Goal: Task Accomplishment & Management: Complete application form

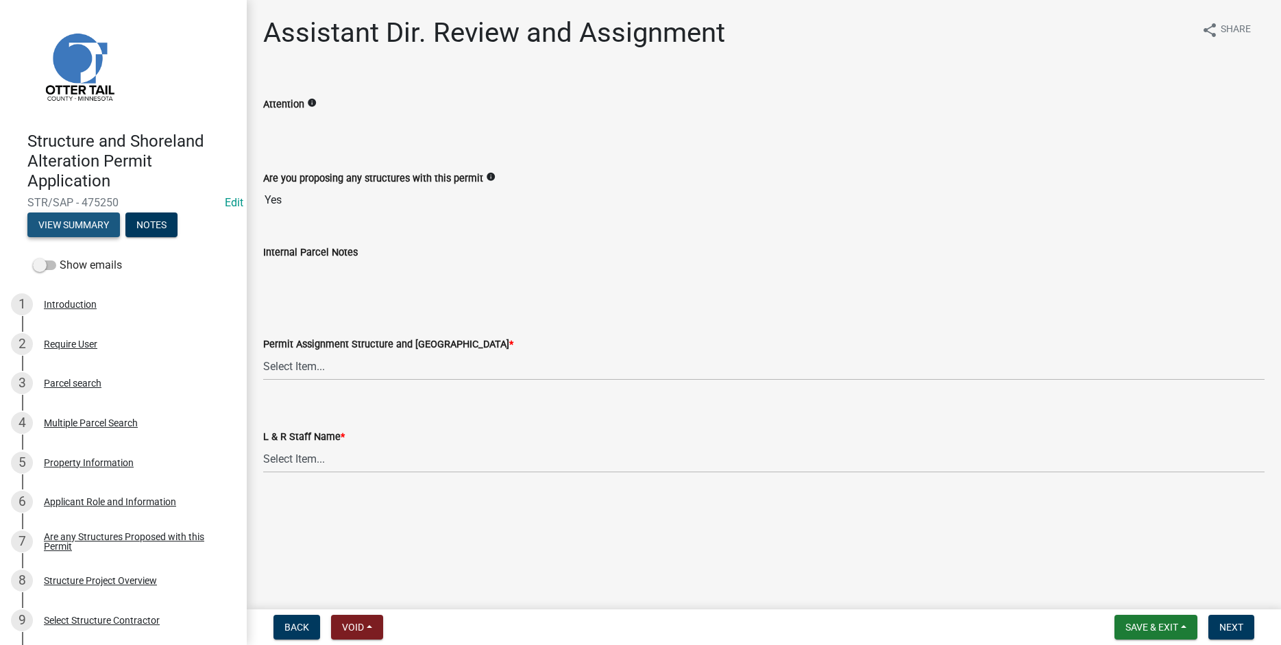
click at [72, 224] on button "View Summary" at bounding box center [73, 225] width 93 height 25
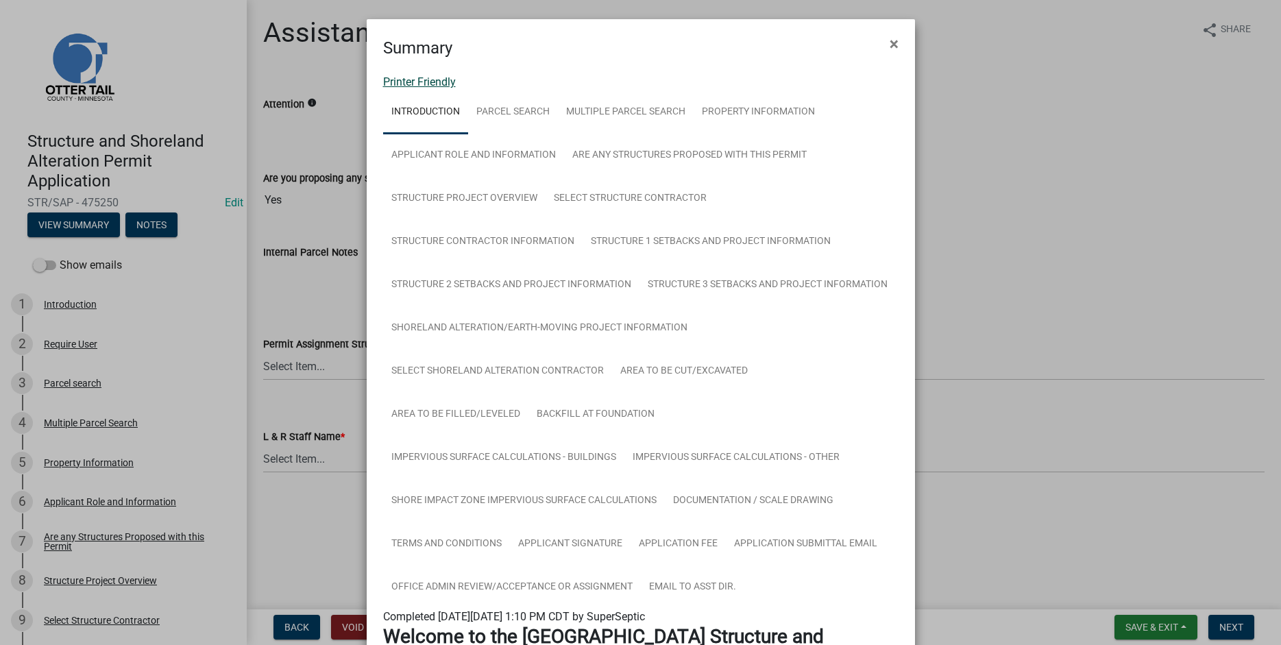
click at [395, 83] on link "Printer Friendly" at bounding box center [419, 81] width 73 height 13
click at [890, 40] on span "×" at bounding box center [894, 43] width 9 height 19
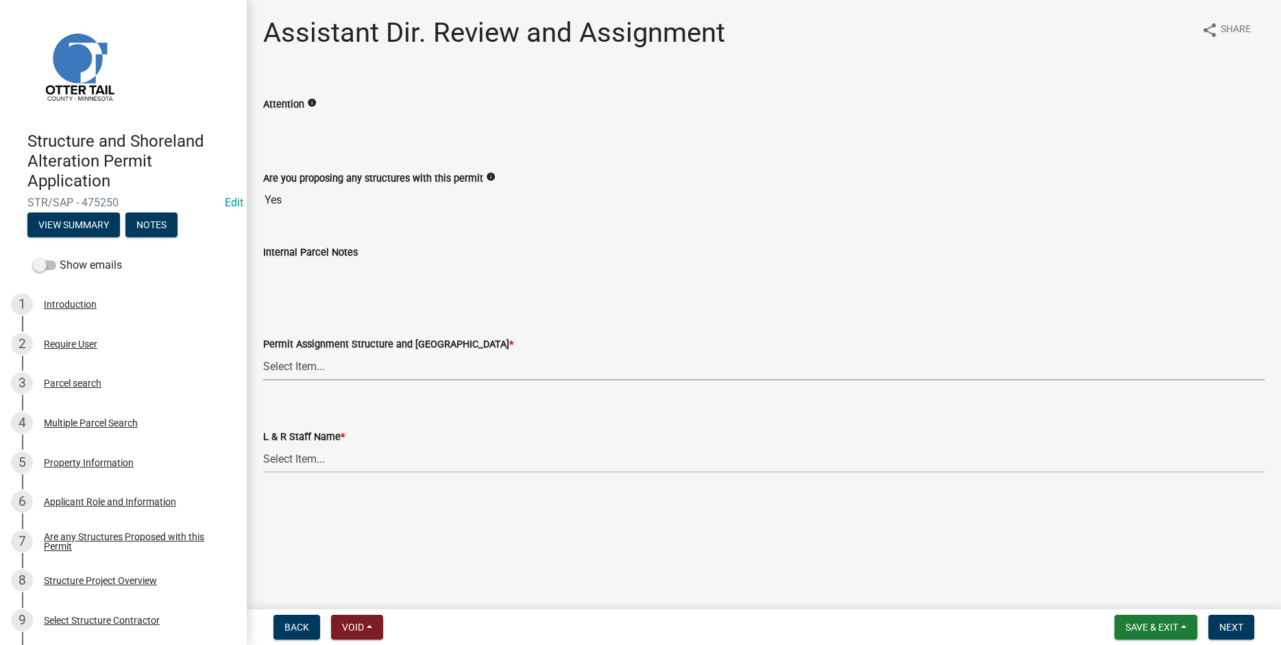
click at [263, 352] on select "Select Item... [PERSON_NAME] ([EMAIL_ADDRESS][DOMAIN_NAME]) [PERSON_NAME] ([EMA…" at bounding box center [764, 366] width 1002 height 28
click option "[PERSON_NAME] ([EMAIL_ADDRESS][DOMAIN_NAME])" at bounding box center [0, 0] width 0 height 0
select select "46a67eee-2c7d-4579-9973-15a8b9f9d8c4"
click at [263, 445] on select "Select Item... [PERSON_NAME] [PERSON_NAME] [PERSON_NAME] [PERSON_NAME] [PERSON_…" at bounding box center [764, 459] width 1002 height 28
click option "[PERSON_NAME]" at bounding box center [0, 0] width 0 height 0
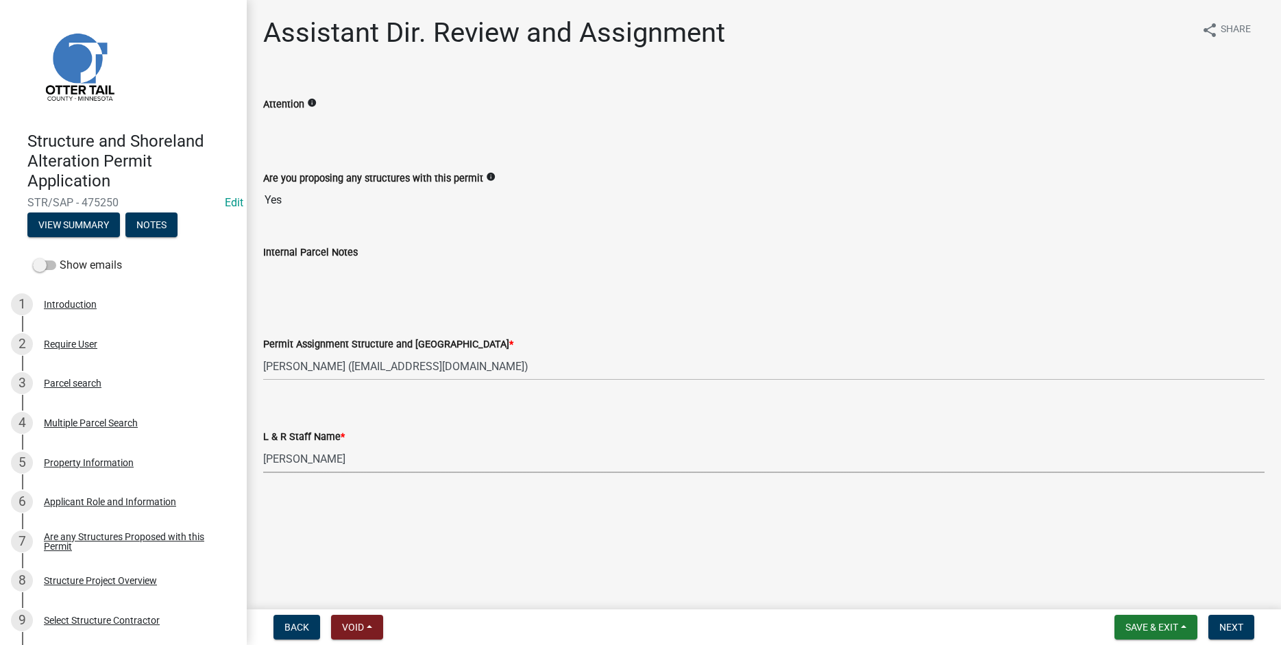
select select "f6a741f6-6d10-4601-9562-2e8ce244b7e0"
click at [1236, 622] on span "Next" at bounding box center [1232, 627] width 24 height 11
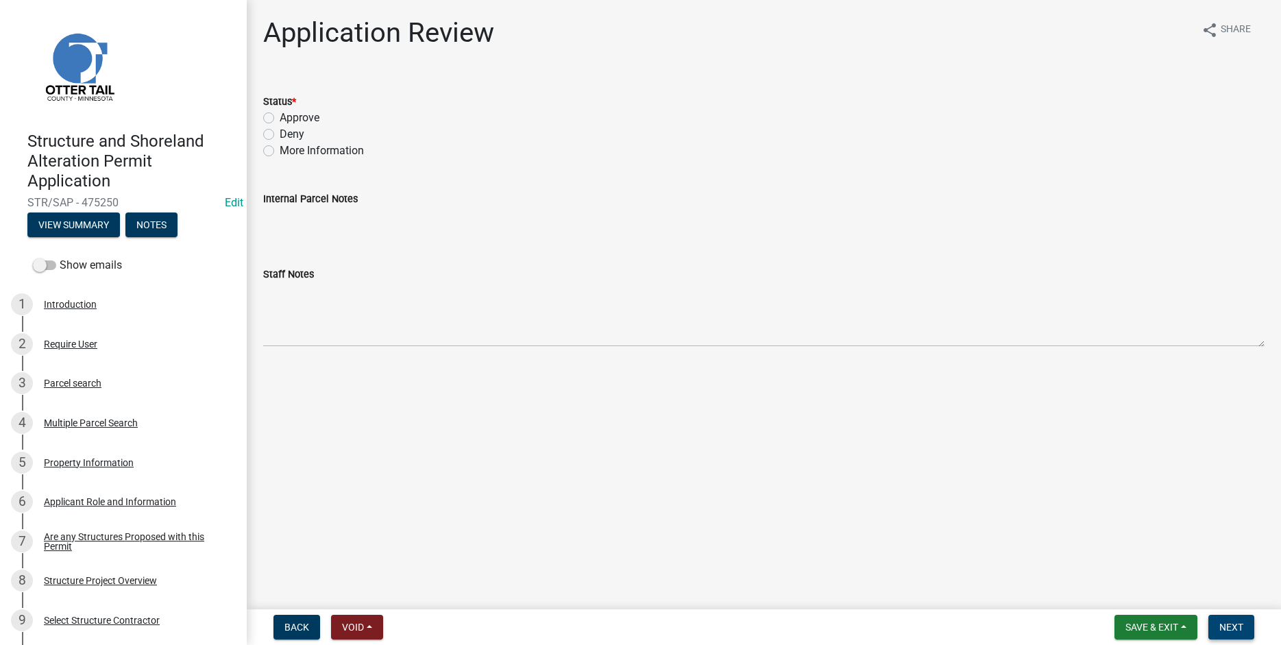
click at [1222, 627] on span "Next" at bounding box center [1232, 627] width 24 height 11
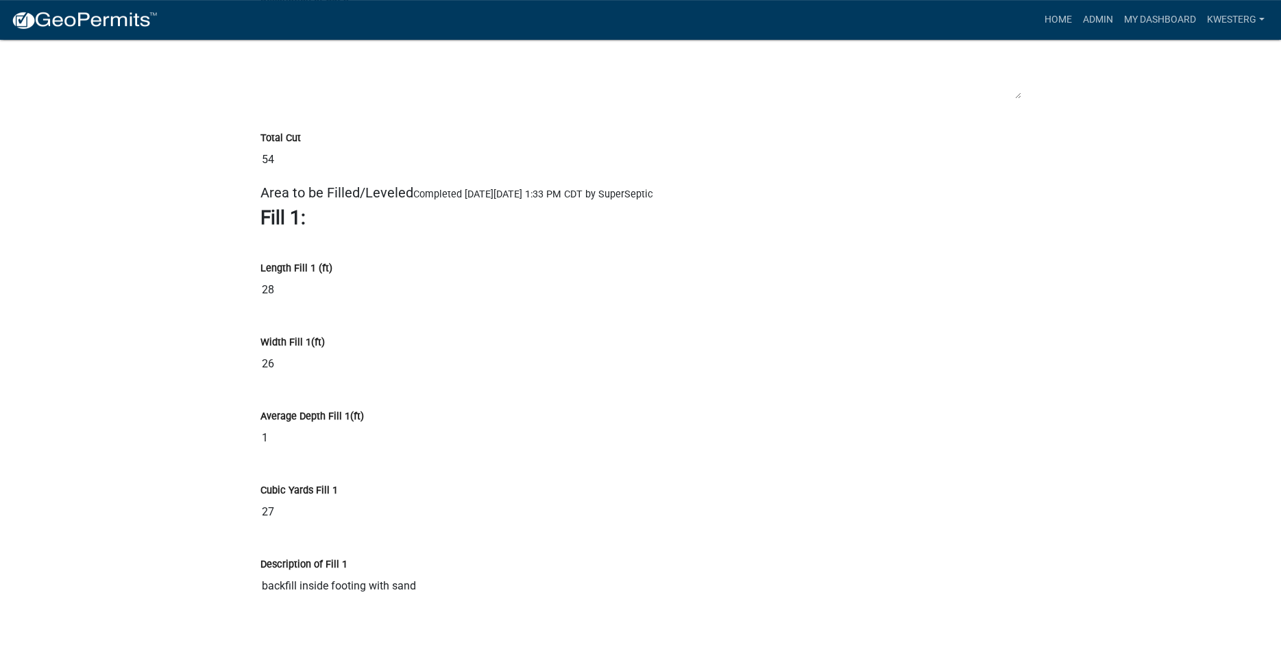
scroll to position [11065, 0]
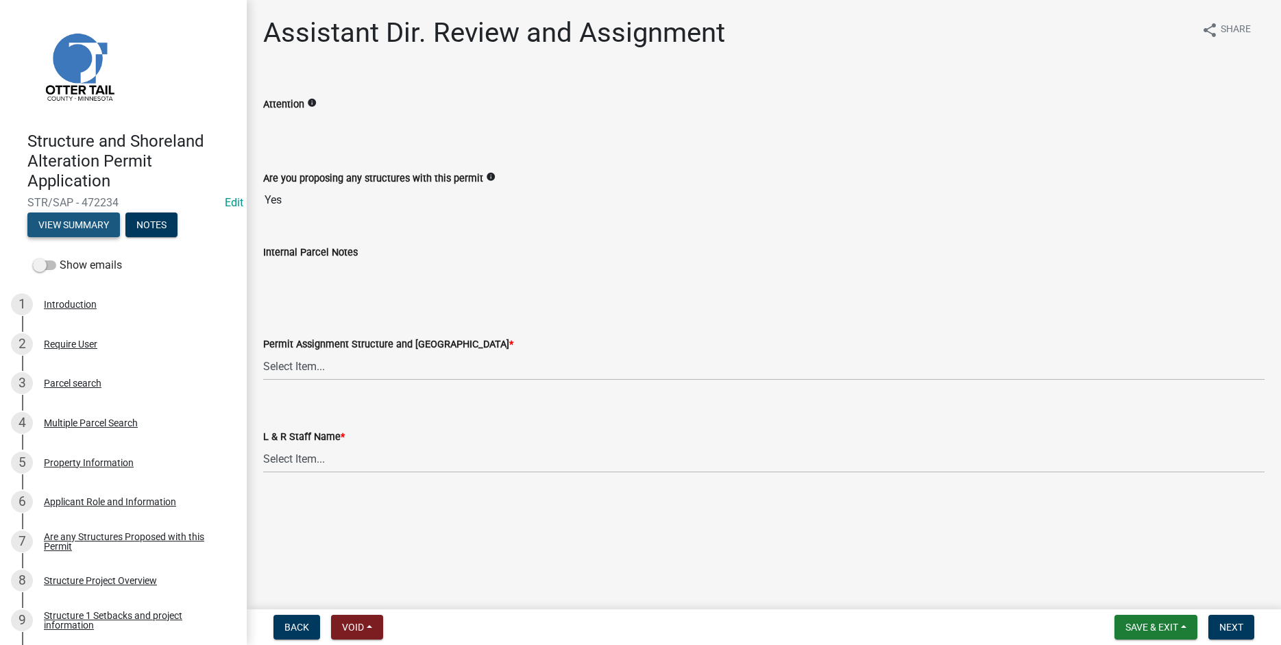
click at [59, 219] on button "View Summary" at bounding box center [73, 225] width 93 height 25
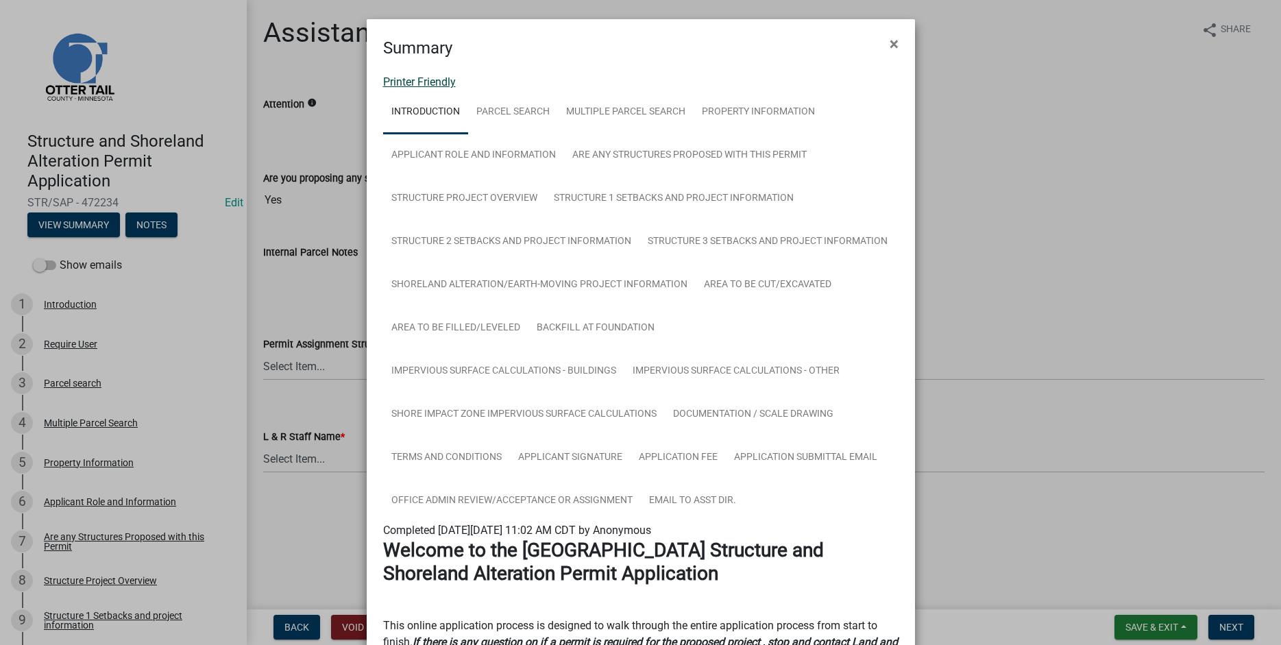
click at [399, 77] on link "Printer Friendly" at bounding box center [419, 81] width 73 height 13
click at [891, 46] on span "×" at bounding box center [894, 43] width 9 height 19
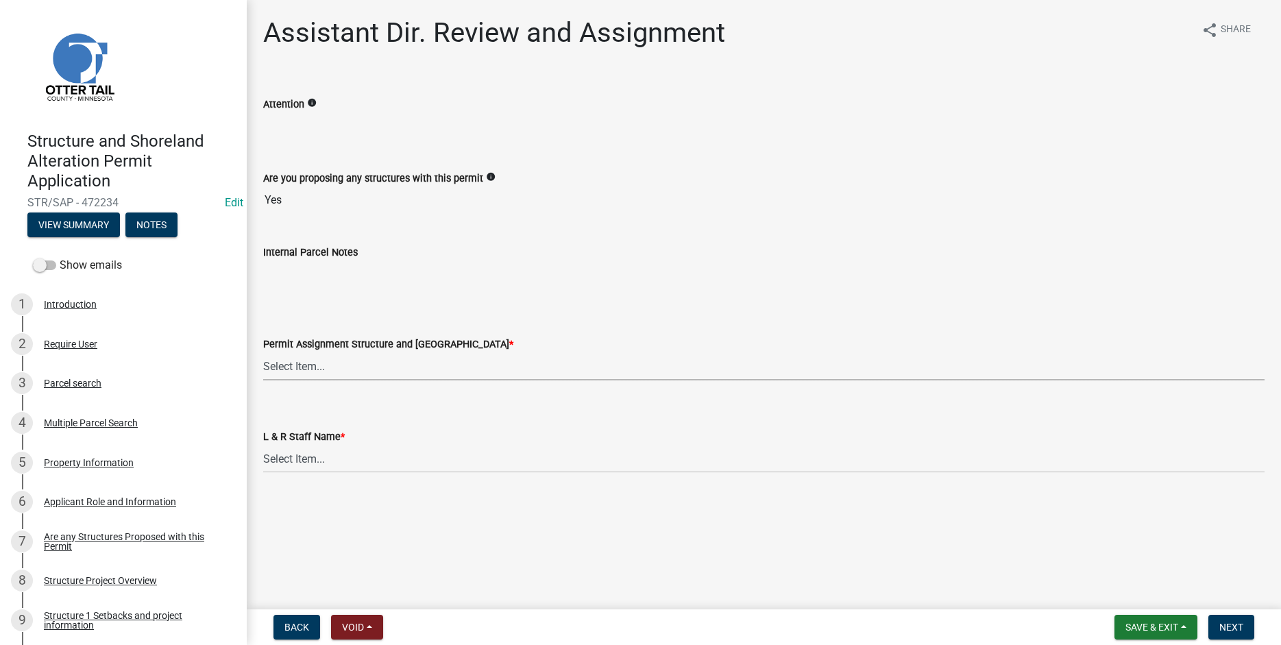
click at [263, 352] on select "Select Item... [PERSON_NAME] ([EMAIL_ADDRESS][DOMAIN_NAME]) [PERSON_NAME] ([EMA…" at bounding box center [764, 366] width 1002 height 28
click option "[PERSON_NAME] ([EMAIL_ADDRESS][DOMAIN_NAME])" at bounding box center [0, 0] width 0 height 0
select select "59604e5d-1b2c-4ad9-afb6-8cdca293e639"
click at [263, 445] on select "Select Item... [PERSON_NAME] [PERSON_NAME] [PERSON_NAME] [PERSON_NAME] [PERSON_…" at bounding box center [764, 459] width 1002 height 28
click option "[PERSON_NAME]" at bounding box center [0, 0] width 0 height 0
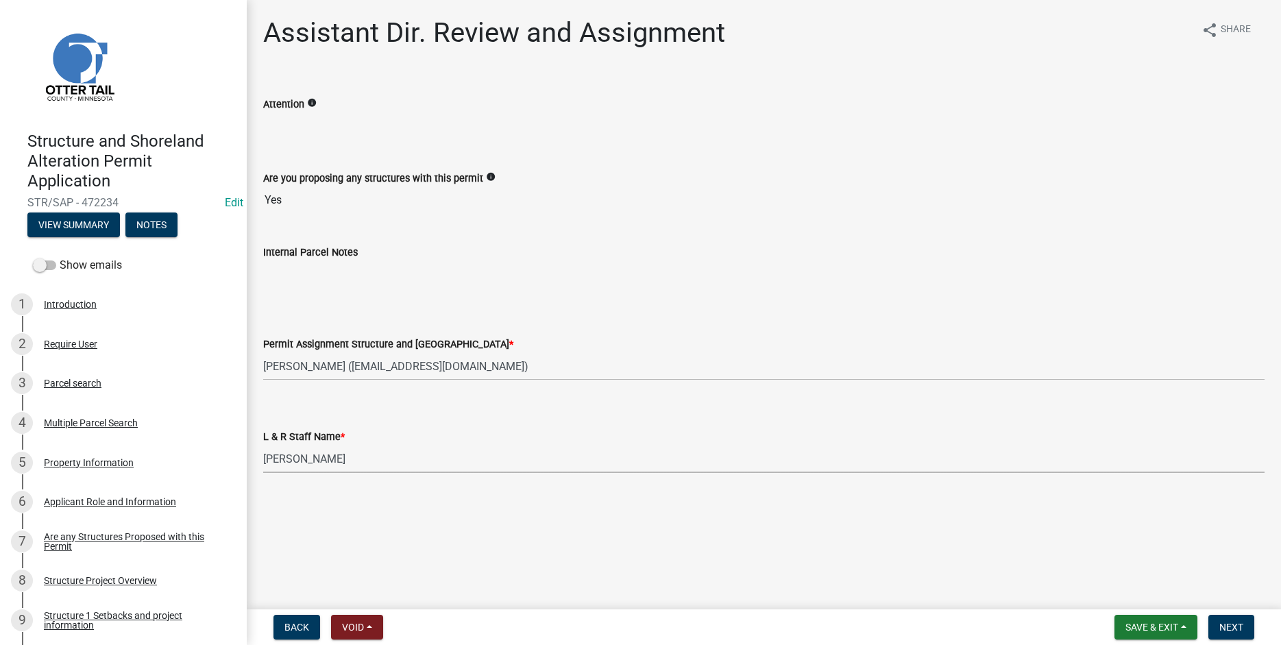
select select "190fd4c8-42ef-492b-a4a0-a0213555944c"
click at [1227, 627] on span "Next" at bounding box center [1232, 627] width 24 height 11
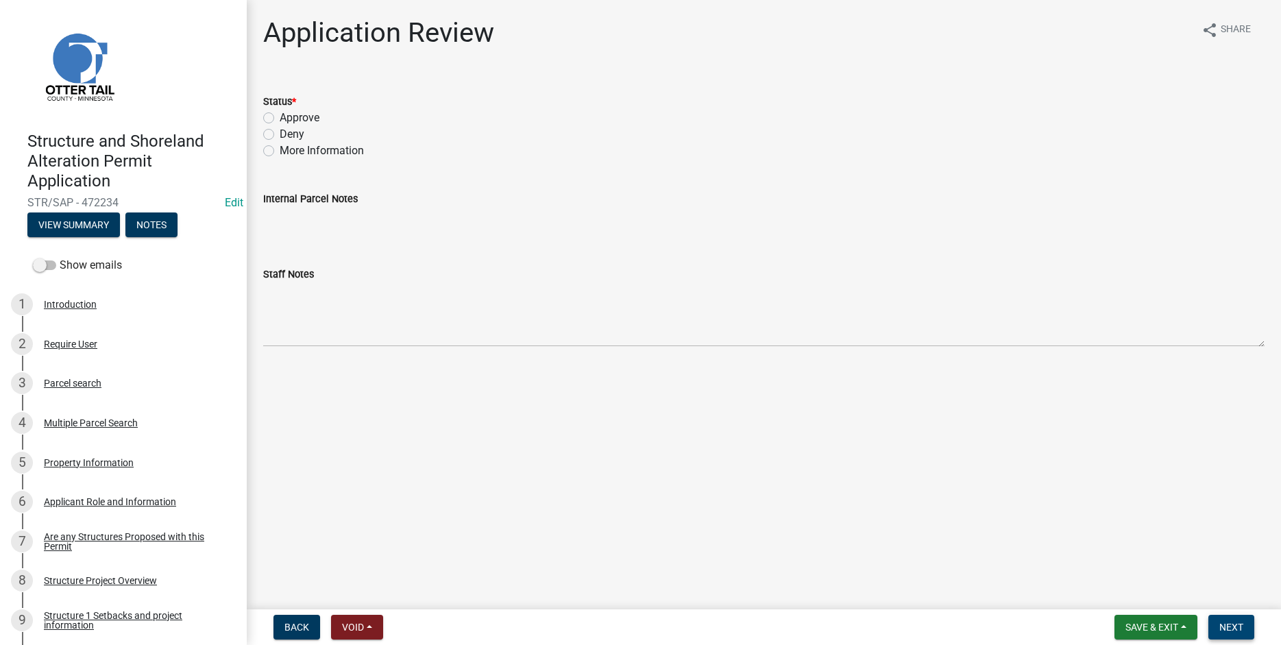
click at [1235, 623] on button "Next" at bounding box center [1232, 627] width 46 height 25
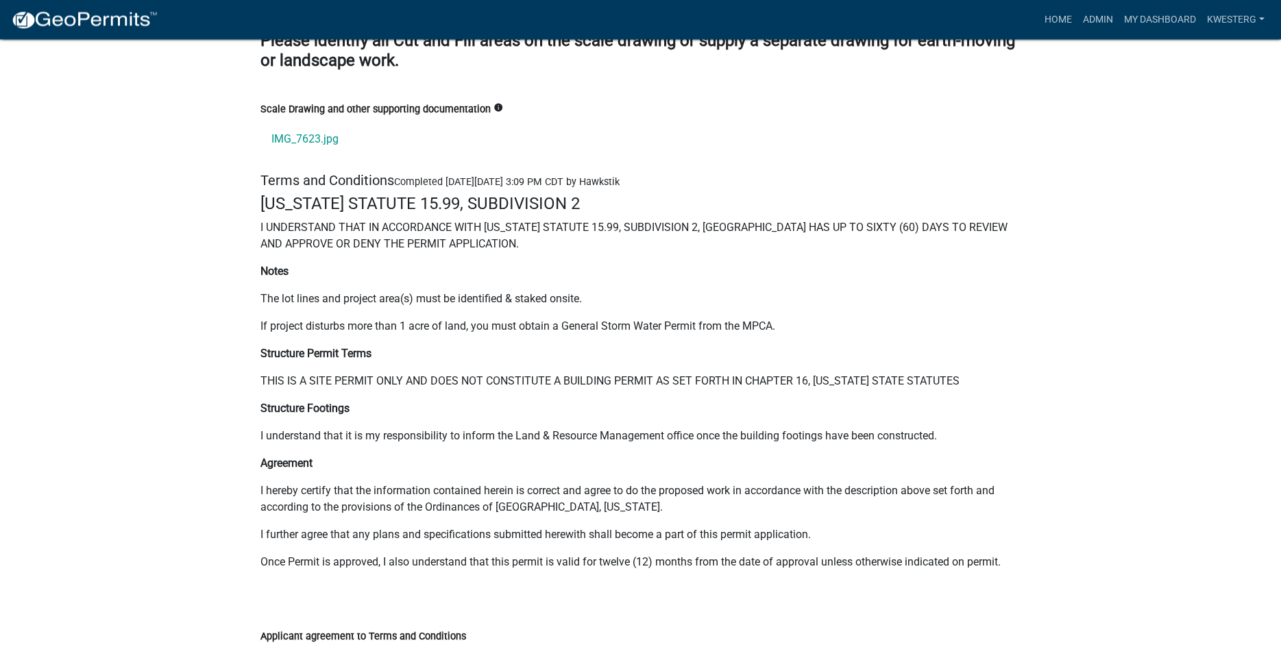
scroll to position [18285, 0]
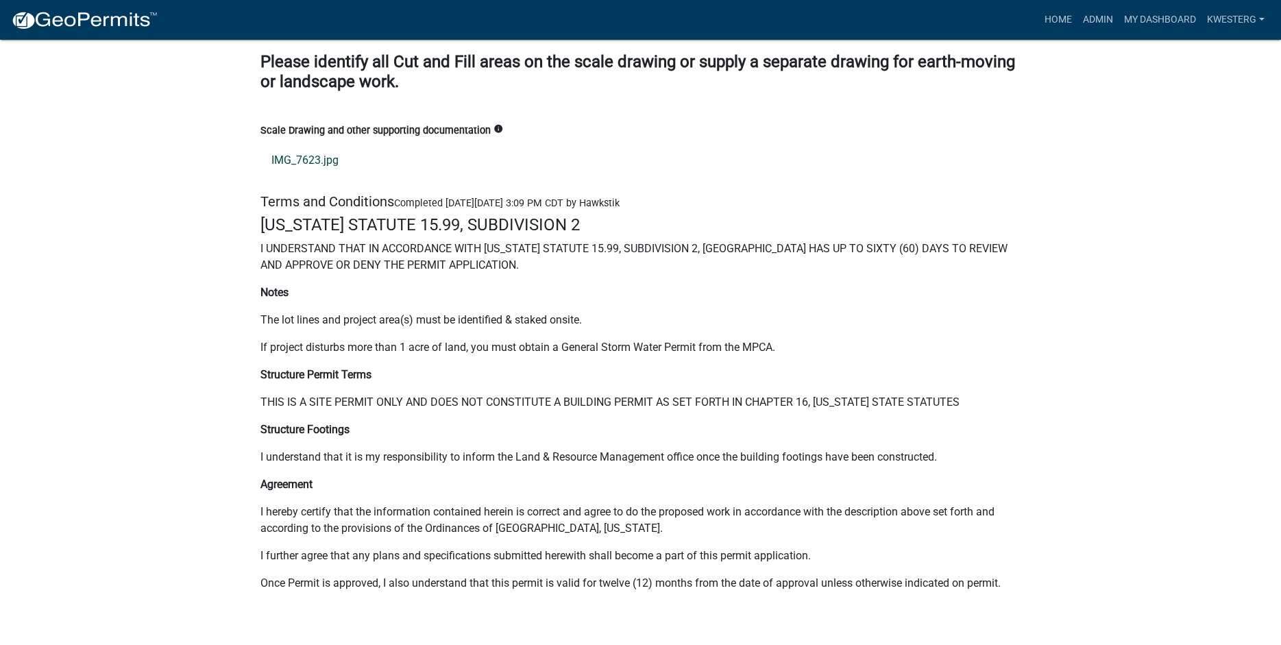
click at [282, 175] on link "IMG_7623.jpg" at bounding box center [640, 160] width 761 height 33
